Goal: Task Accomplishment & Management: Use online tool/utility

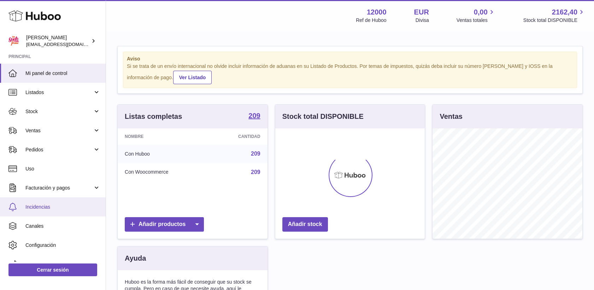
scroll to position [110, 150]
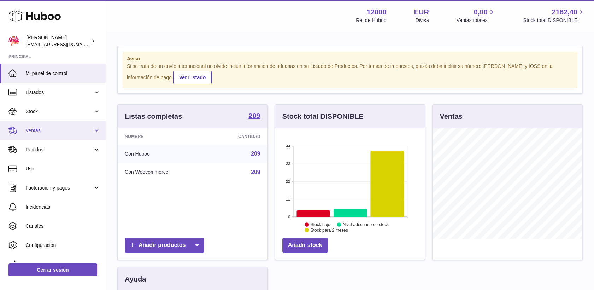
click at [39, 128] on span "Ventas" at bounding box center [59, 130] width 68 height 7
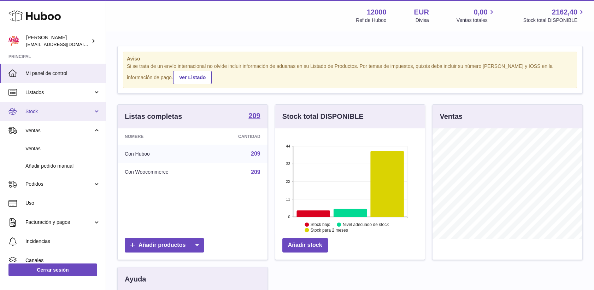
click at [35, 107] on link "Stock" at bounding box center [53, 111] width 106 height 19
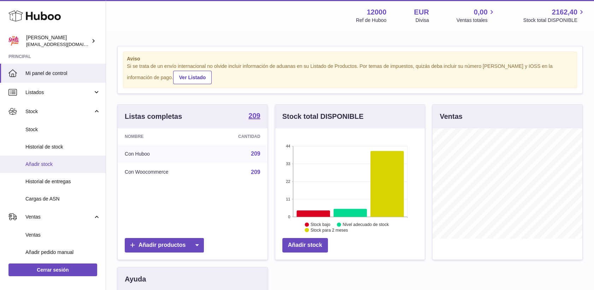
click at [48, 163] on span "Añadir stock" at bounding box center [62, 164] width 75 height 7
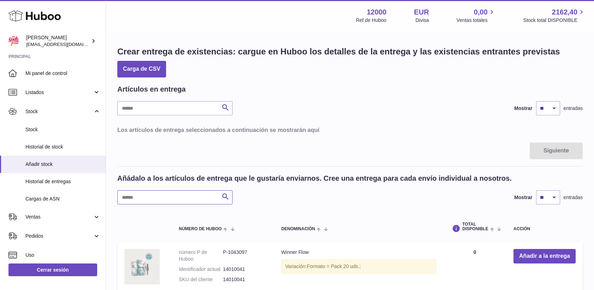
click at [179, 200] on input "text" at bounding box center [174, 197] width 115 height 14
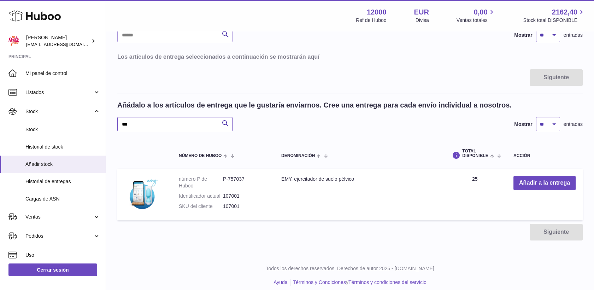
scroll to position [79, 0]
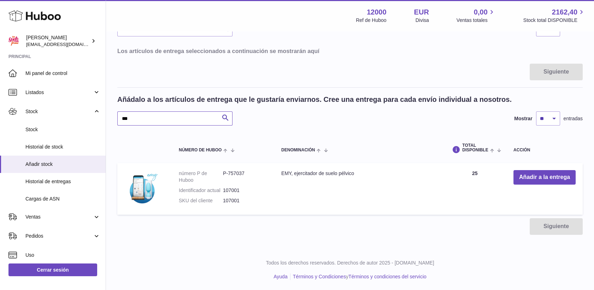
type input "***"
drag, startPoint x: 249, startPoint y: 172, endPoint x: 223, endPoint y: 173, distance: 25.1
click at [223, 173] on dd "P-757037" at bounding box center [245, 176] width 44 height 13
drag, startPoint x: 223, startPoint y: 173, endPoint x: 229, endPoint y: 174, distance: 5.7
copy dd "P-757037"
